Goal: Check status: Check status

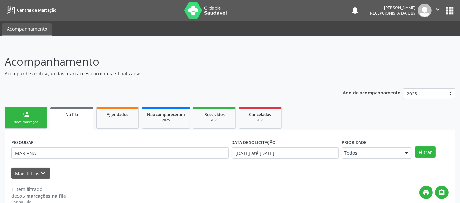
type input "MARIANA"
click at [415, 147] on button "Filtrar" at bounding box center [425, 152] width 21 height 11
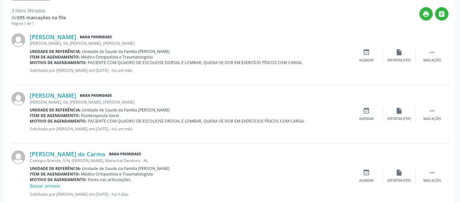
scroll to position [192, 0]
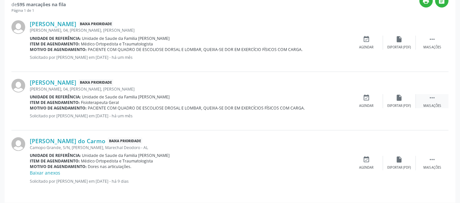
click at [431, 100] on icon "" at bounding box center [432, 97] width 7 height 7
click at [402, 106] on div "Editar" at bounding box center [399, 106] width 10 height 5
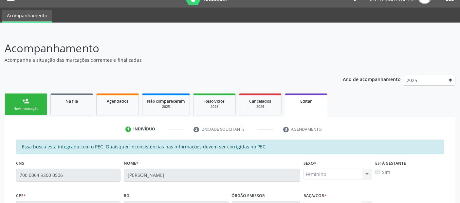
scroll to position [11, 0]
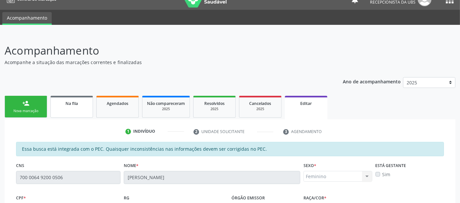
click at [76, 107] on link "Na fila" at bounding box center [71, 107] width 43 height 22
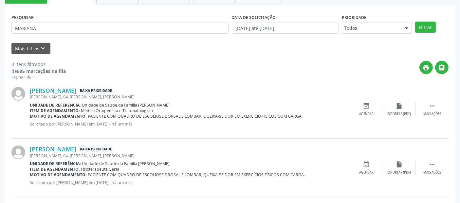
scroll to position [162, 0]
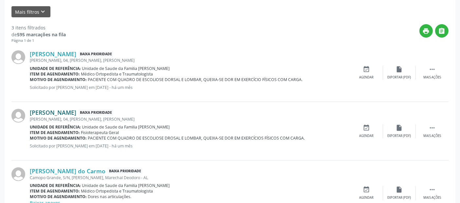
click at [76, 112] on link "Mariana Farias dos Santos" at bounding box center [53, 112] width 46 height 7
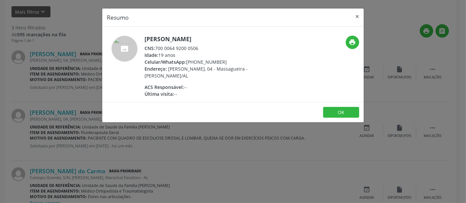
drag, startPoint x: 154, startPoint y: 46, endPoint x: 199, endPoint y: 45, distance: 44.9
click at [199, 45] on div "CNS: 700 0064 9200 0506" at bounding box center [207, 48] width 127 height 7
copy div "700 0064 9200 0506"
click at [359, 15] on button "×" at bounding box center [356, 17] width 13 height 16
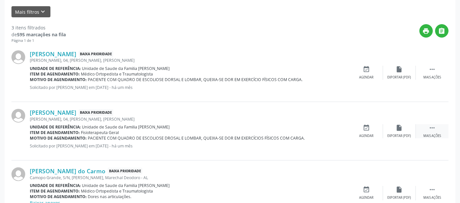
click at [432, 135] on div "Mais ações" at bounding box center [432, 136] width 18 height 5
click at [398, 132] on div "edit Editar" at bounding box center [399, 131] width 33 height 14
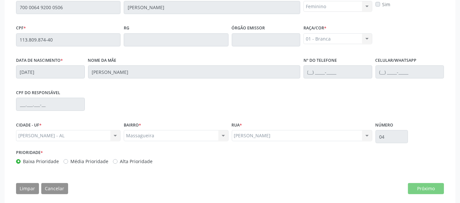
scroll to position [184, 0]
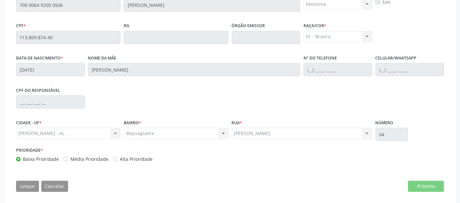
click at [180, 124] on div "BAIRRO * Massagueira Massagueira Nenhum resultado encontrado para: " " Não há n…" at bounding box center [176, 128] width 104 height 21
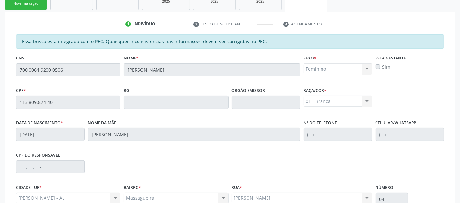
scroll to position [120, 0]
click at [344, 142] on fieldset "Nº do Telefone" at bounding box center [338, 132] width 69 height 28
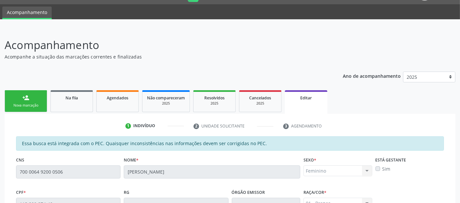
scroll to position [0, 0]
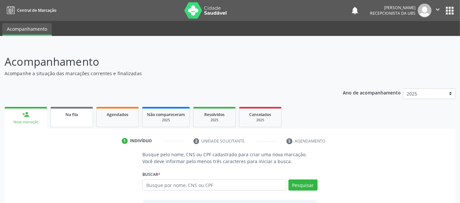
click at [80, 120] on link "Na fila" at bounding box center [71, 117] width 43 height 20
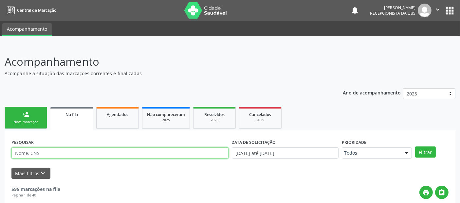
click at [105, 154] on input "text" at bounding box center [119, 153] width 217 height 11
type input "MARIANA"
click at [415, 147] on button "Filtrar" at bounding box center [425, 152] width 21 height 11
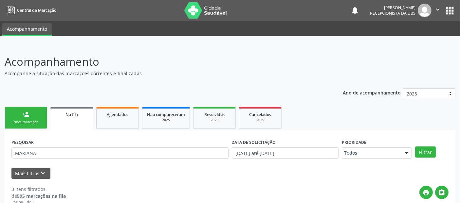
scroll to position [178, 0]
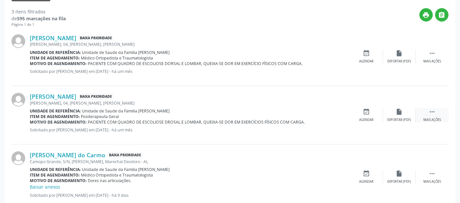
click at [434, 121] on div "Mais ações" at bounding box center [432, 120] width 18 height 5
click at [361, 113] on div "cancel Cancelar" at bounding box center [366, 115] width 33 height 14
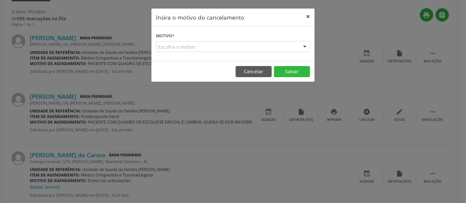
click at [310, 17] on button "×" at bounding box center [307, 17] width 13 height 16
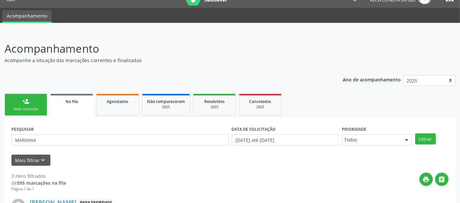
scroll to position [8, 0]
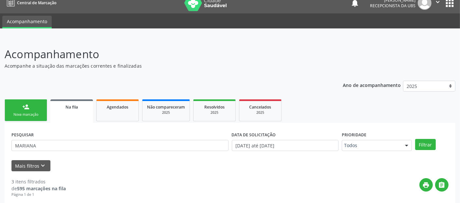
click at [251, 138] on label "DATA DE SOLICITAÇÃO" at bounding box center [254, 135] width 44 height 10
click at [247, 146] on input "01/01/2025 até 08/10/2025" at bounding box center [285, 145] width 107 height 11
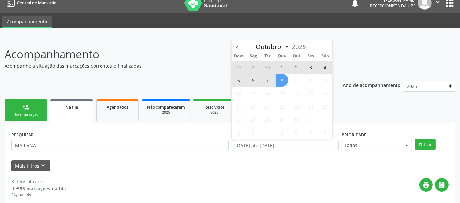
click at [282, 67] on span "1" at bounding box center [282, 67] width 13 height 13
type input "[DATE]"
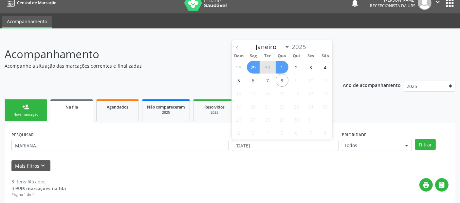
click at [236, 45] on span at bounding box center [237, 45] width 11 height 11
select select "8"
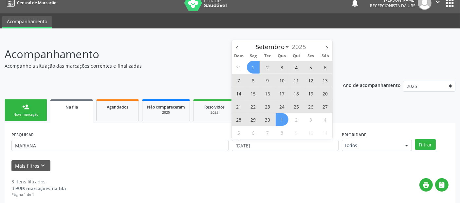
click at [251, 67] on span "1" at bounding box center [253, 67] width 13 height 13
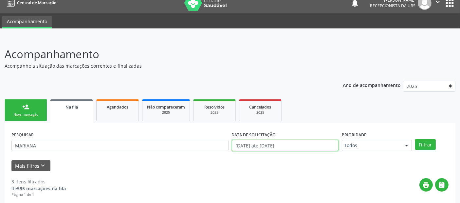
click at [278, 145] on input "01/09/2025 até 01/10/2025" at bounding box center [285, 145] width 107 height 11
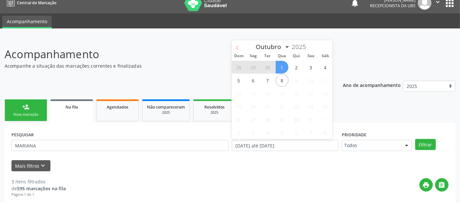
click at [236, 43] on span at bounding box center [237, 45] width 11 height 11
select select "8"
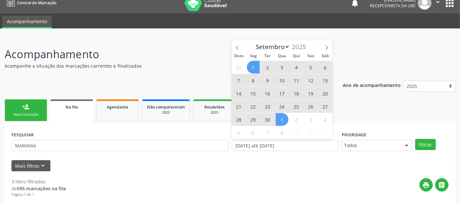
click at [201, 61] on p "Acompanhamento" at bounding box center [163, 54] width 316 height 16
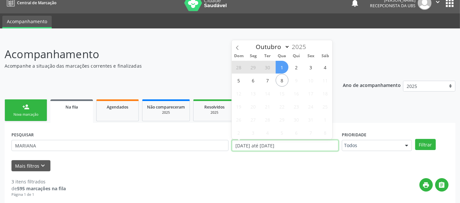
click at [297, 145] on input "01/09/2025 até 01/10/2025" at bounding box center [285, 145] width 107 height 11
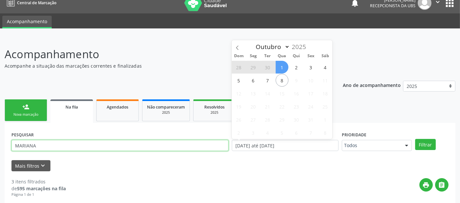
click at [152, 148] on input "MARIANA" at bounding box center [119, 145] width 217 height 11
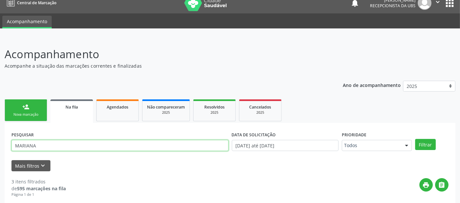
click at [152, 148] on input "MARIANA" at bounding box center [119, 145] width 217 height 11
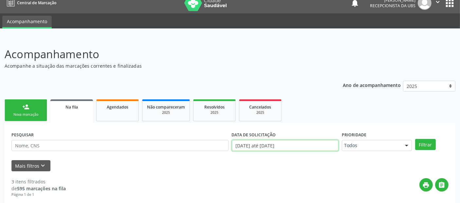
click at [237, 145] on input "01/09/2025 até 01/10/2025" at bounding box center [285, 145] width 107 height 11
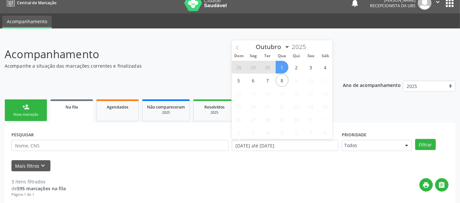
click at [239, 48] on span at bounding box center [237, 45] width 11 height 11
select select "8"
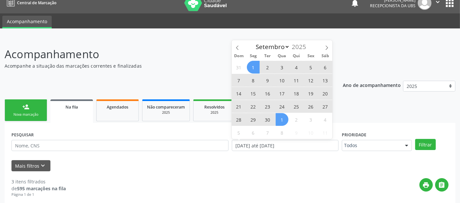
click at [255, 68] on span "1" at bounding box center [253, 67] width 13 height 13
type input "01/09/2025"
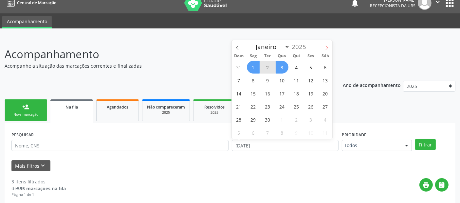
click at [327, 47] on icon at bounding box center [326, 48] width 5 height 5
select select "9"
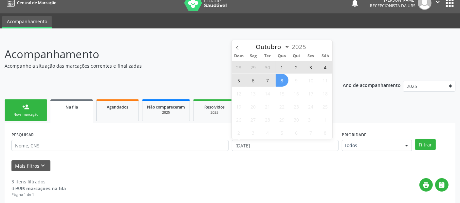
click at [283, 83] on span "8" at bounding box center [282, 80] width 13 height 13
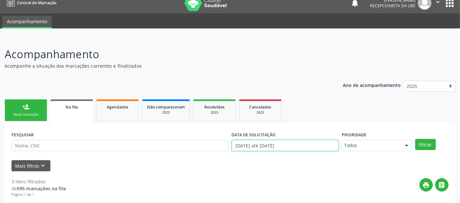
click at [275, 140] on input "01/09/2025 até 08/10/2025" at bounding box center [285, 145] width 107 height 11
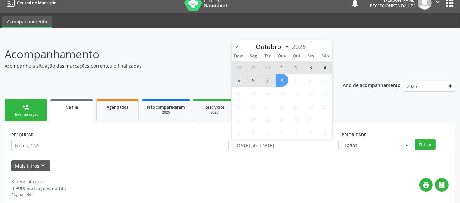
click at [281, 115] on span "29" at bounding box center [282, 119] width 13 height 13
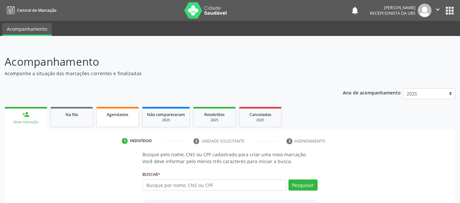
scroll to position [8, 0]
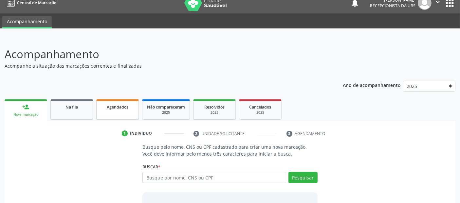
click at [115, 103] on div "Agendados" at bounding box center [117, 106] width 33 height 7
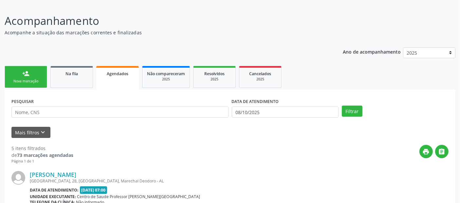
scroll to position [0, 0]
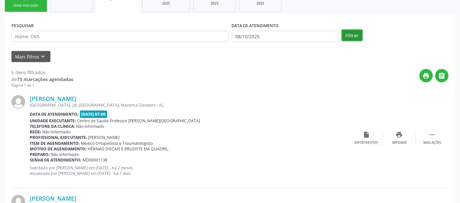
click at [344, 36] on button "Filtrar" at bounding box center [352, 35] width 21 height 11
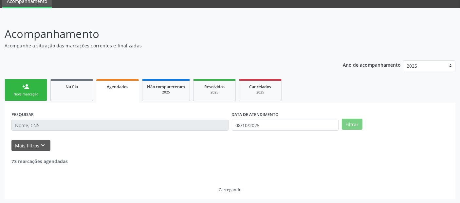
scroll to position [117, 0]
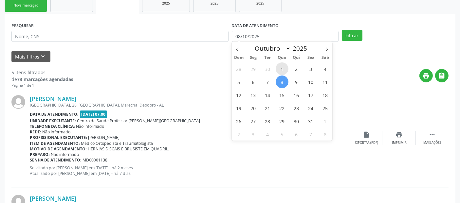
click at [279, 66] on span "1" at bounding box center [282, 69] width 13 height 13
type input "[DATE]"
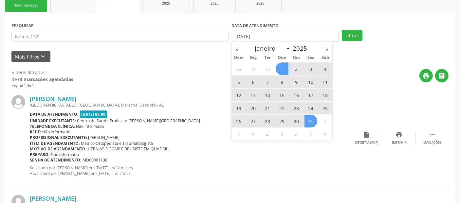
click at [309, 123] on span "31" at bounding box center [311, 121] width 13 height 13
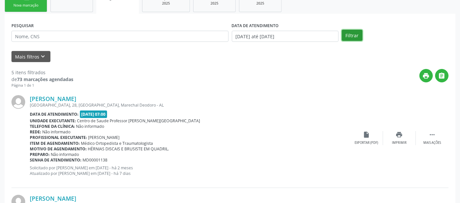
click at [355, 35] on button "Filtrar" at bounding box center [352, 35] width 21 height 11
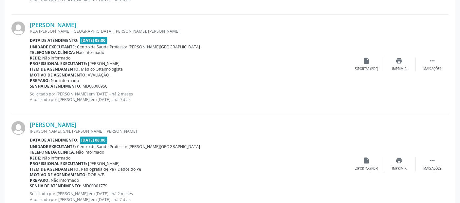
scroll to position [1529, 0]
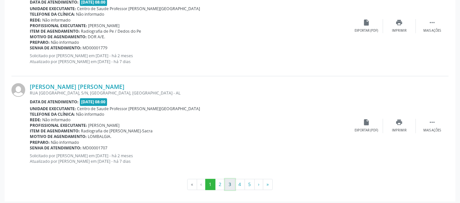
click at [232, 180] on button "3" at bounding box center [230, 184] width 10 height 11
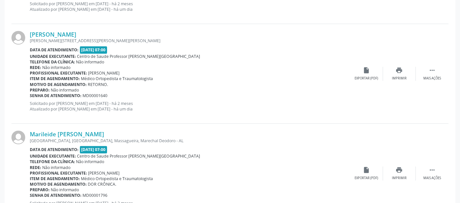
scroll to position [1543, 0]
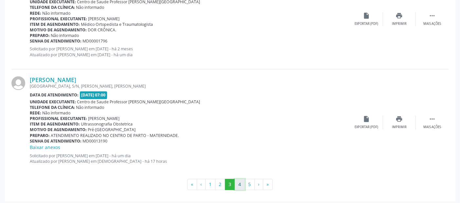
click at [240, 183] on button "4" at bounding box center [240, 184] width 10 height 11
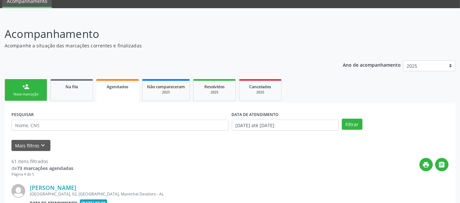
scroll to position [1557, 0]
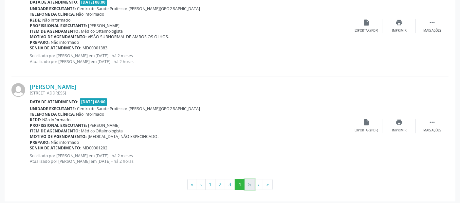
click at [251, 182] on button "5" at bounding box center [250, 184] width 10 height 11
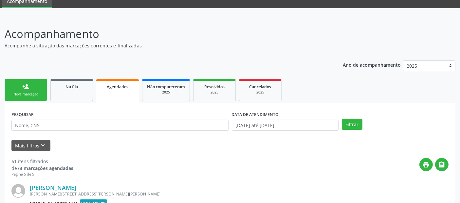
scroll to position [131, 0]
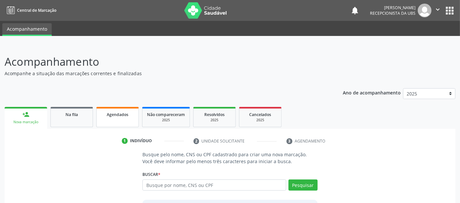
click at [112, 114] on span "Agendados" at bounding box center [118, 115] width 22 height 6
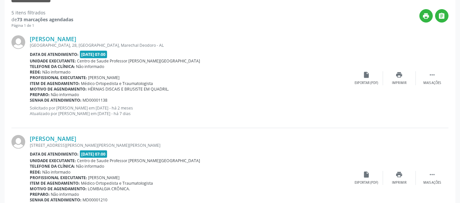
scroll to position [139, 0]
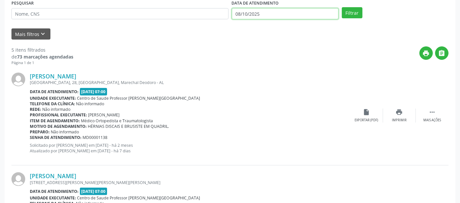
click at [268, 11] on input "08/10/2025" at bounding box center [285, 13] width 107 height 11
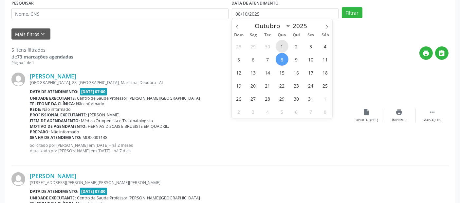
click at [282, 46] on span "1" at bounding box center [282, 46] width 13 height 13
type input "[DATE]"
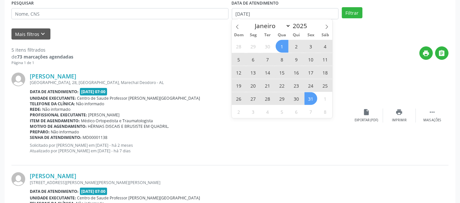
click at [316, 103] on div "28 29 30 1 2 3 4 5 6 7 8 9 10 11 12 13 14 15 16 17 18 19 20 21 22 23 24 25 26 2…" at bounding box center [282, 79] width 101 height 79
click at [310, 99] on span "31" at bounding box center [311, 98] width 13 height 13
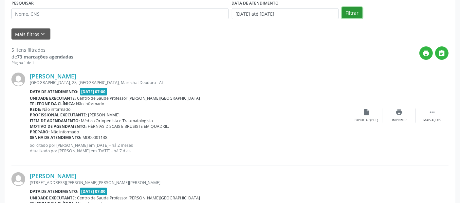
click at [351, 9] on button "Filtrar" at bounding box center [352, 12] width 21 height 11
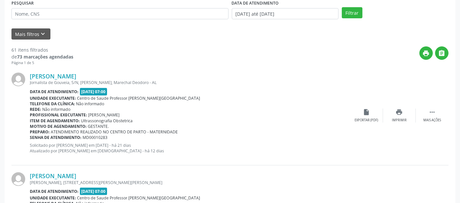
scroll to position [0, 0]
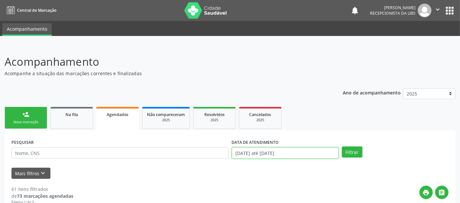
click at [312, 153] on input "[DATE] até [DATE]" at bounding box center [285, 153] width 107 height 11
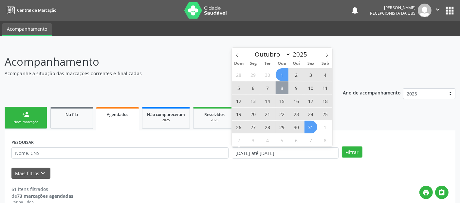
click at [284, 90] on span "8" at bounding box center [282, 88] width 13 height 13
type input "08/10/2025"
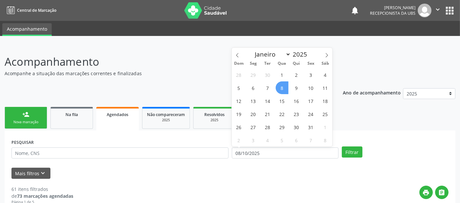
click at [280, 88] on span "8" at bounding box center [282, 88] width 13 height 13
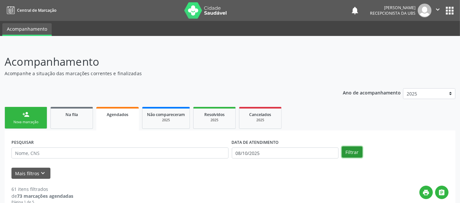
click at [353, 148] on button "Filtrar" at bounding box center [352, 152] width 21 height 11
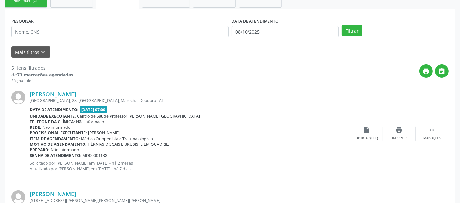
scroll to position [123, 0]
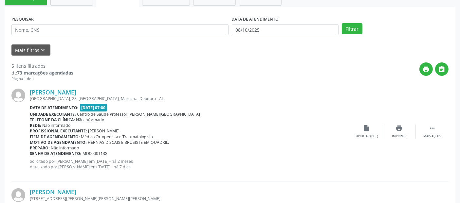
drag, startPoint x: 172, startPoint y: 167, endPoint x: 151, endPoint y: 167, distance: 21.0
click at [151, 167] on p "Solicitado por Annydalva Silva Oliveira em 24/07/2025 - há 2 meses Atualizado p…" at bounding box center [190, 164] width 321 height 11
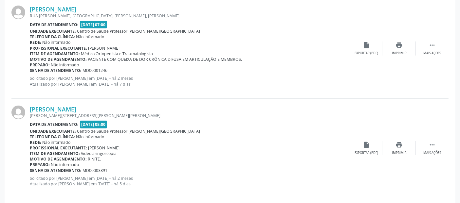
scroll to position [511, 0]
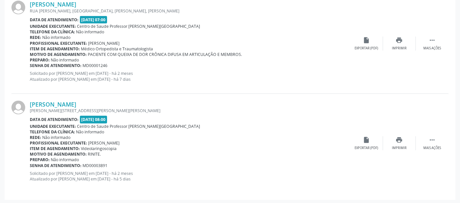
drag, startPoint x: 153, startPoint y: 177, endPoint x: 130, endPoint y: 179, distance: 22.7
click at [130, 179] on p "Solicitado por Annydalva Silva Oliveira em 06/08/2025 - há 2 meses Atualizado p…" at bounding box center [190, 176] width 321 height 11
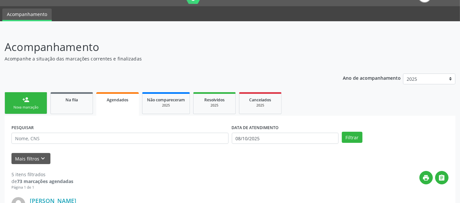
scroll to position [13, 0]
